Goal: Task Accomplishment & Management: Complete application form

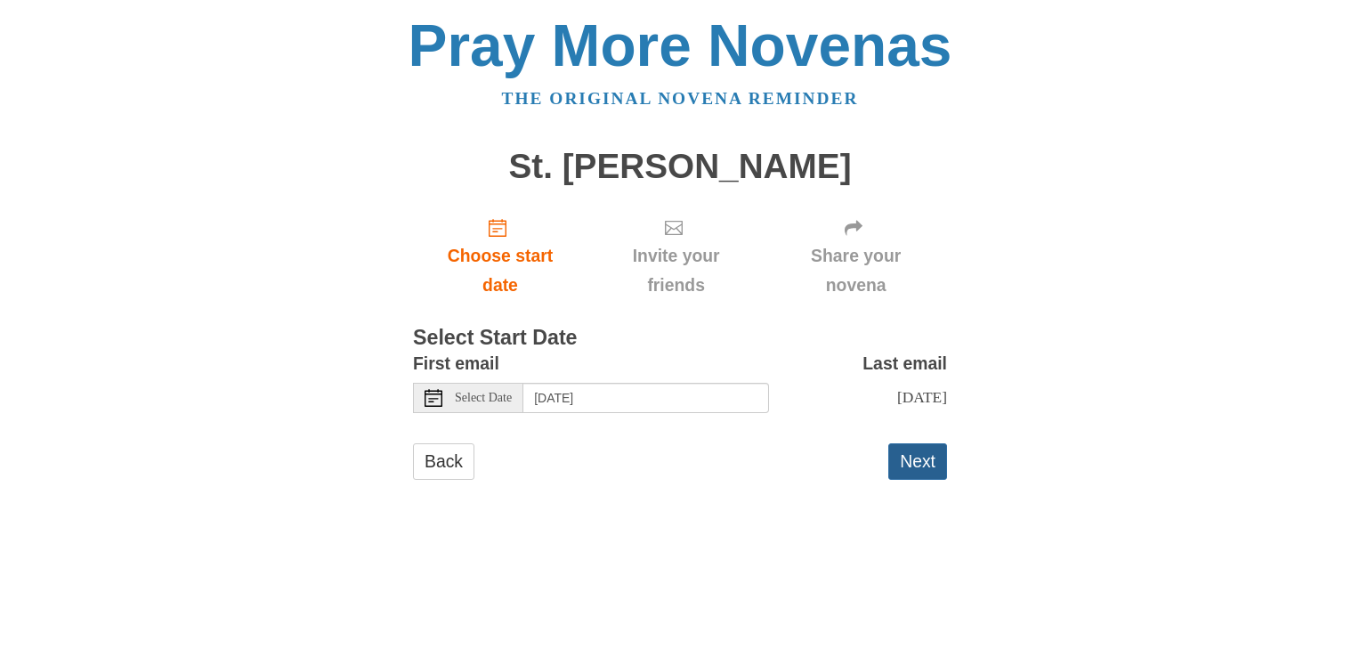
click at [917, 463] on button "Next" at bounding box center [917, 461] width 59 height 36
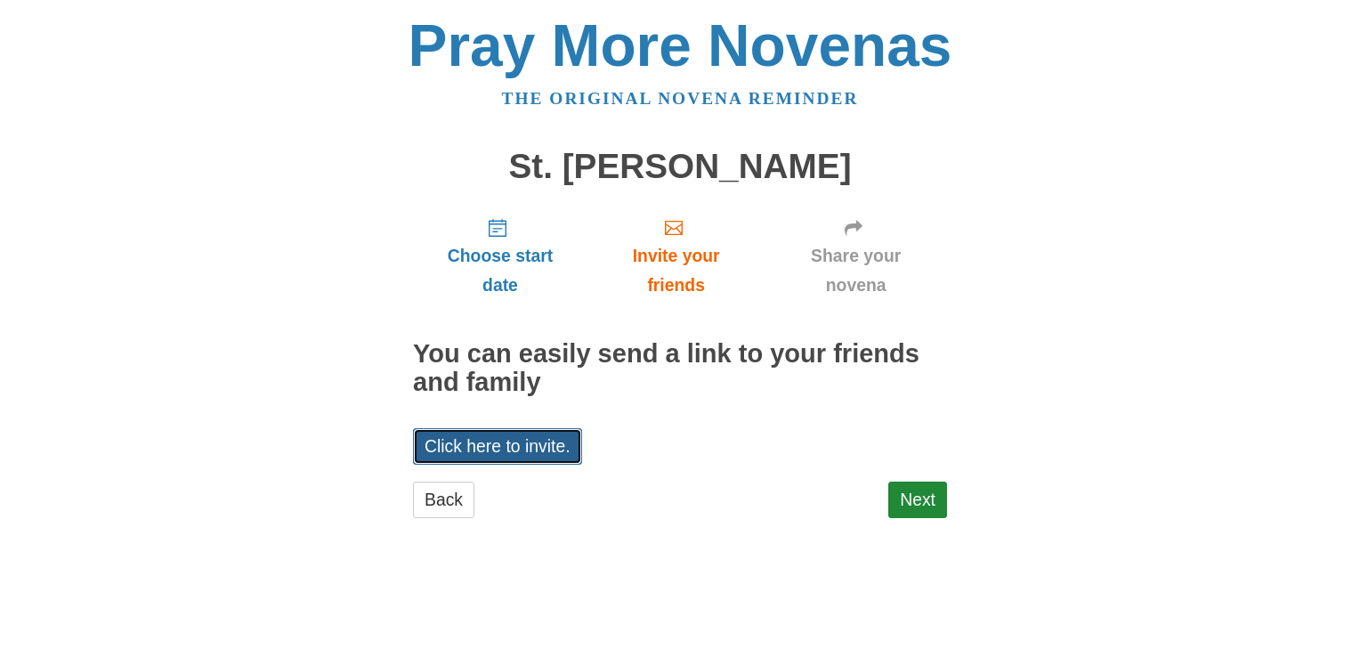
click at [537, 441] on link "Click here to invite." at bounding box center [497, 446] width 169 height 36
click at [912, 492] on link "Next" at bounding box center [917, 499] width 59 height 36
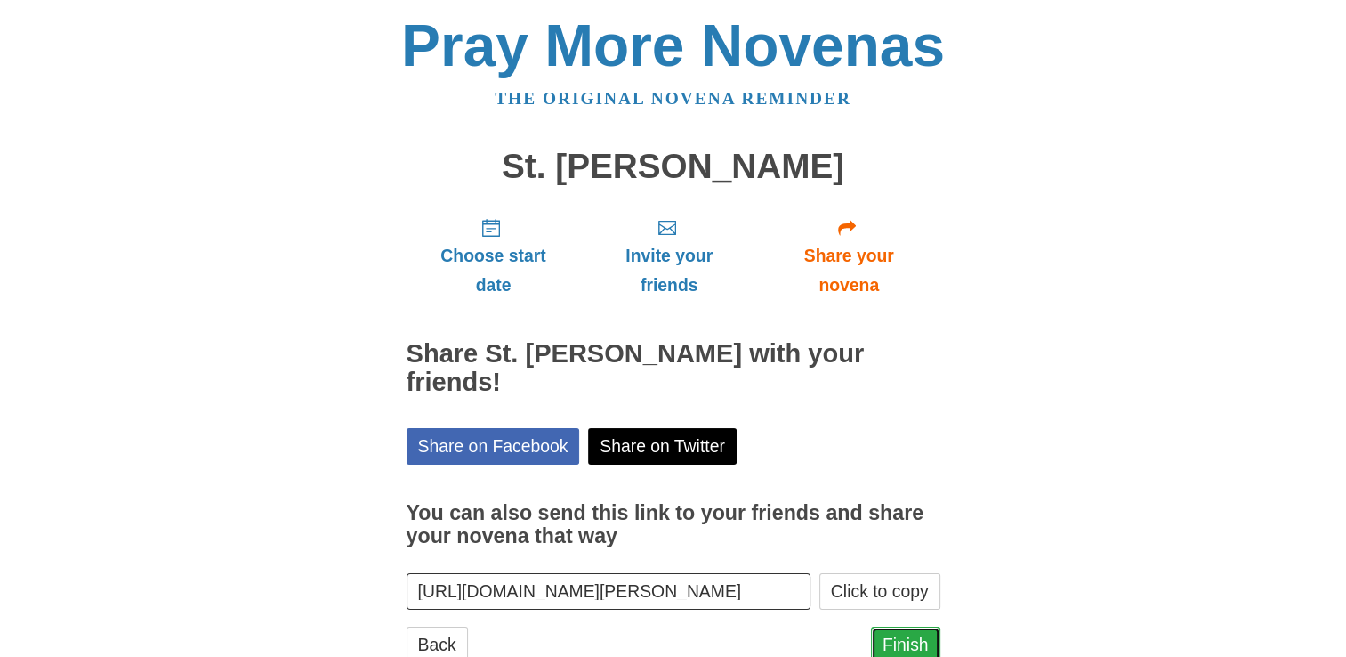
click at [898, 635] on link "Finish" at bounding box center [905, 644] width 69 height 36
